Goal: Check status: Check status

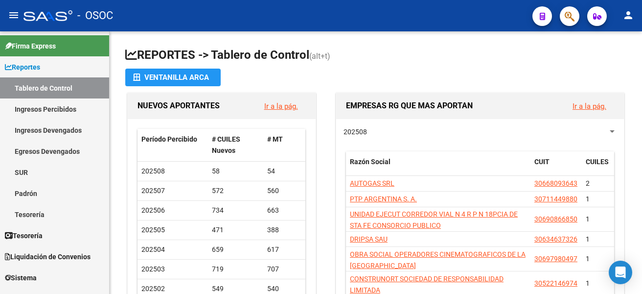
click at [570, 15] on icon "button" at bounding box center [570, 16] width 10 height 11
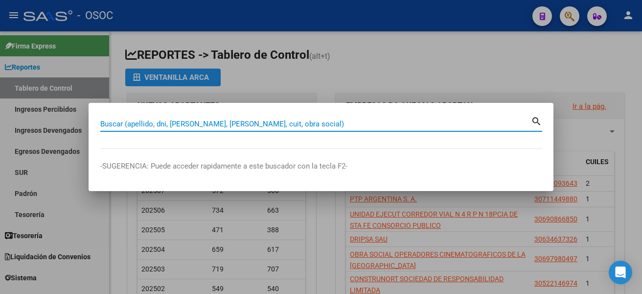
paste input "94496222"
type input "94496222"
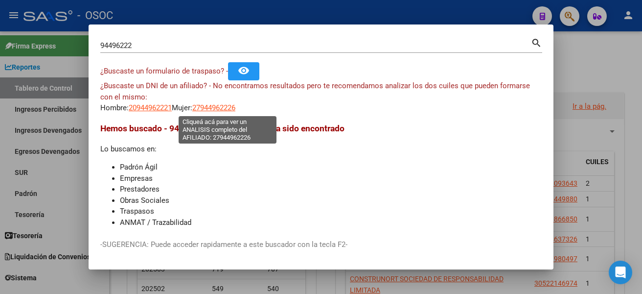
click at [227, 108] on span "27944962226" at bounding box center [213, 107] width 43 height 9
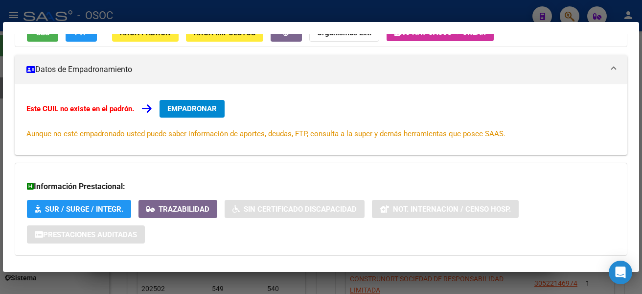
scroll to position [163, 0]
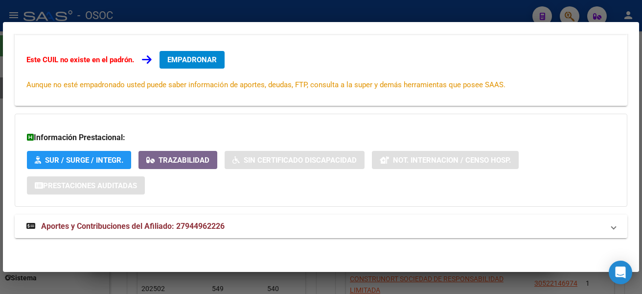
click at [200, 230] on span "Aportes y Contribuciones del Afiliado: 27944962226" at bounding box center [133, 225] width 184 height 9
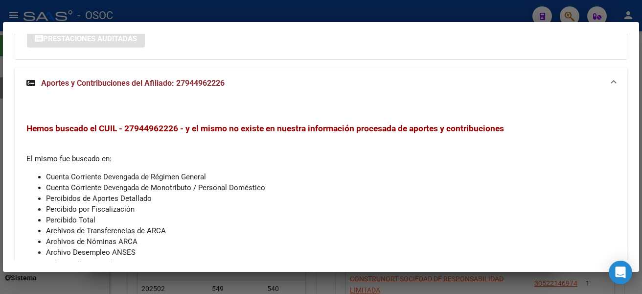
scroll to position [0, 0]
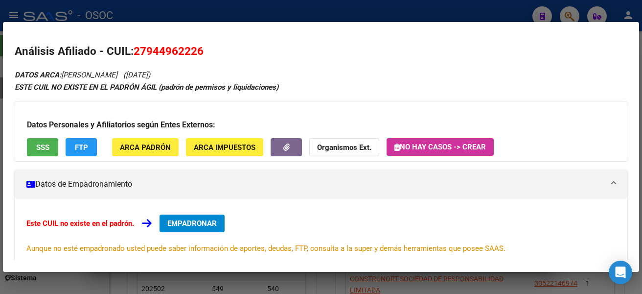
click at [275, 10] on div at bounding box center [321, 147] width 642 height 294
